Goal: Task Accomplishment & Management: Manage account settings

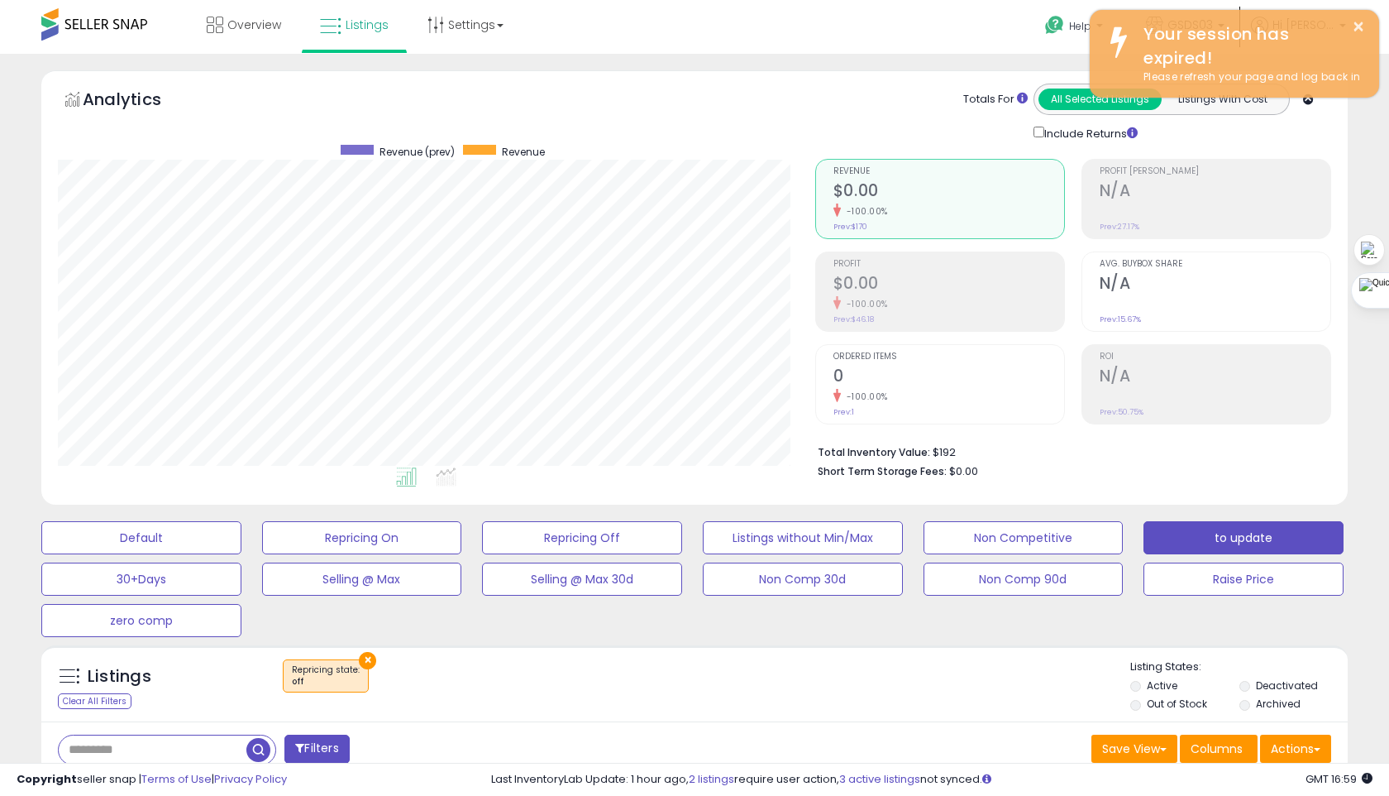
scroll to position [0, 24]
